Goal: Find specific page/section: Find specific page/section

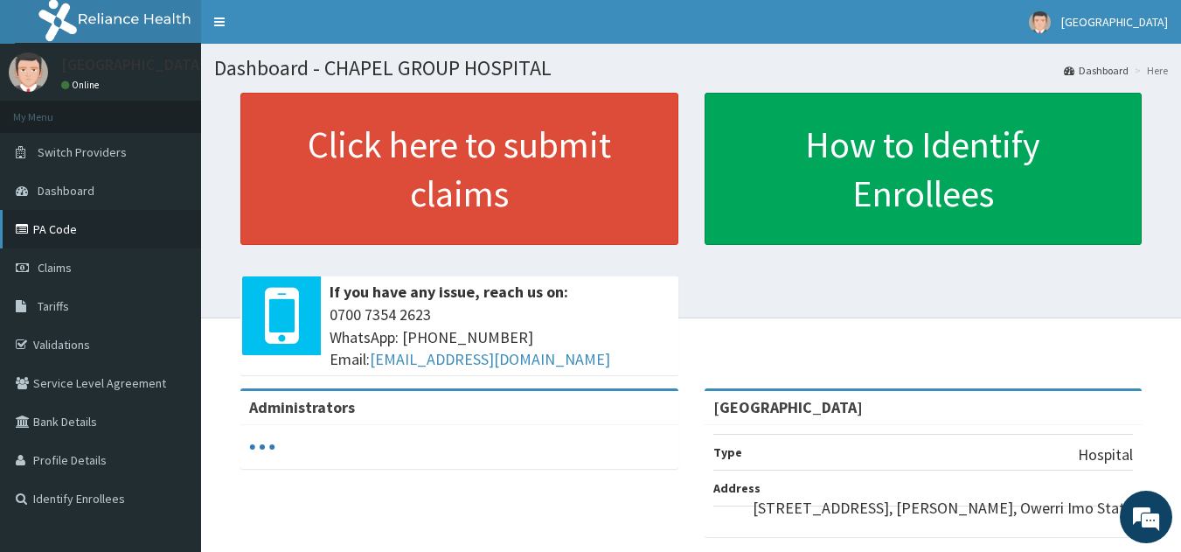
click at [67, 227] on link "PA Code" at bounding box center [100, 229] width 201 height 38
click at [80, 227] on link "PA Code" at bounding box center [100, 229] width 201 height 38
